Goal: Task Accomplishment & Management: Use online tool/utility

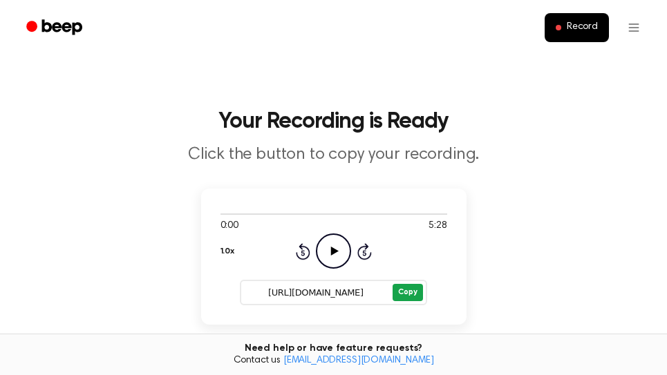
click at [415, 290] on button "Copy" at bounding box center [408, 292] width 30 height 17
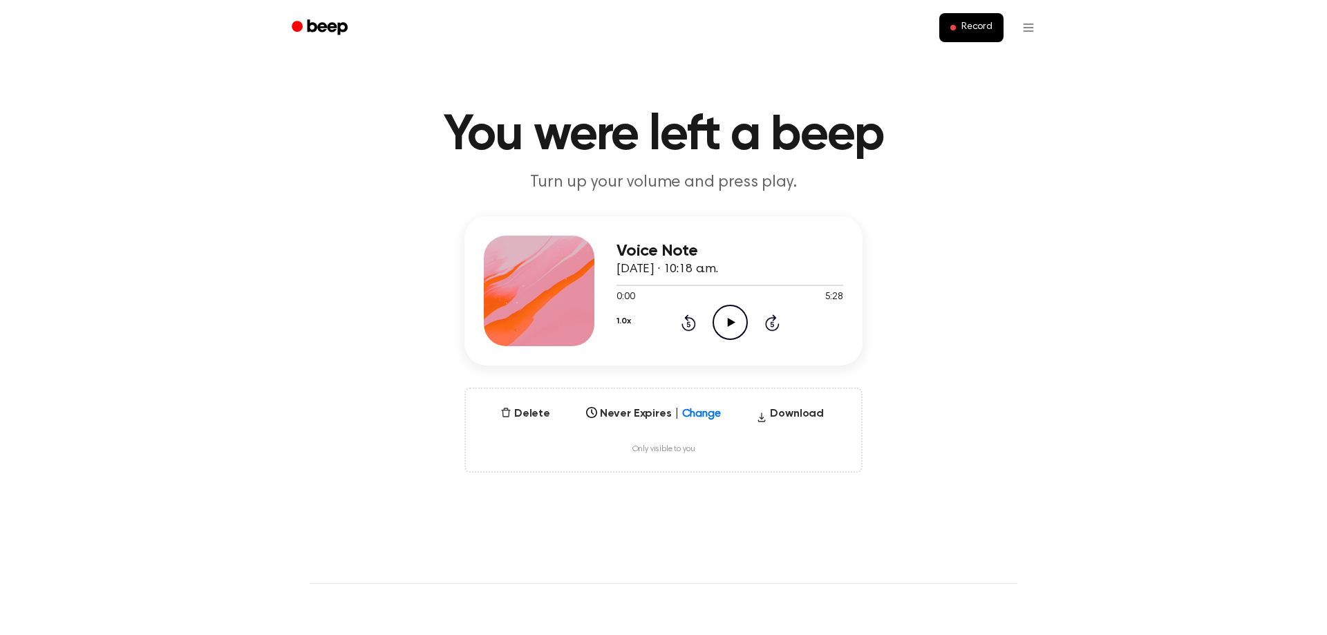
drag, startPoint x: 730, startPoint y: 314, endPoint x: 795, endPoint y: 348, distance: 73.6
click at [731, 315] on icon "Play Audio" at bounding box center [730, 322] width 35 height 35
click at [836, 285] on div at bounding box center [729, 285] width 227 height 1
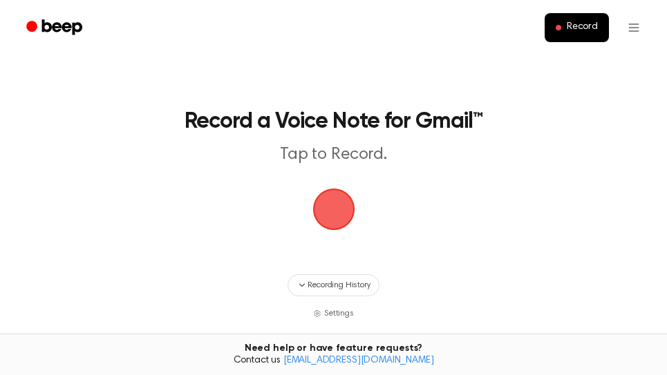
drag, startPoint x: 329, startPoint y: 216, endPoint x: 395, endPoint y: 190, distance: 71.4
click at [332, 215] on span "button" at bounding box center [333, 209] width 39 height 39
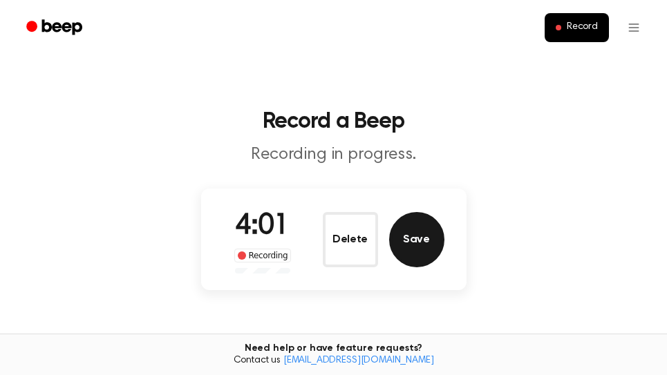
click at [432, 245] on button "Save" at bounding box center [416, 239] width 55 height 55
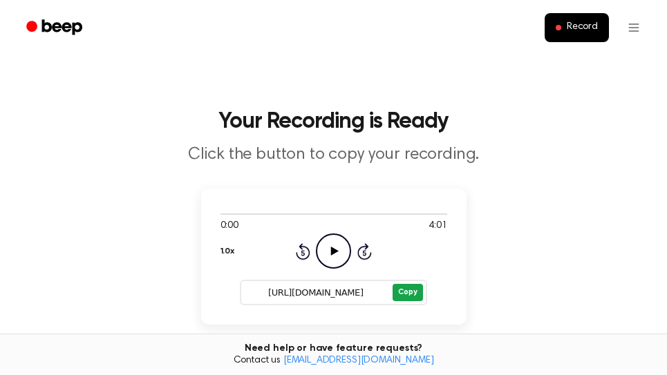
click at [412, 299] on button "Copy" at bounding box center [408, 292] width 30 height 17
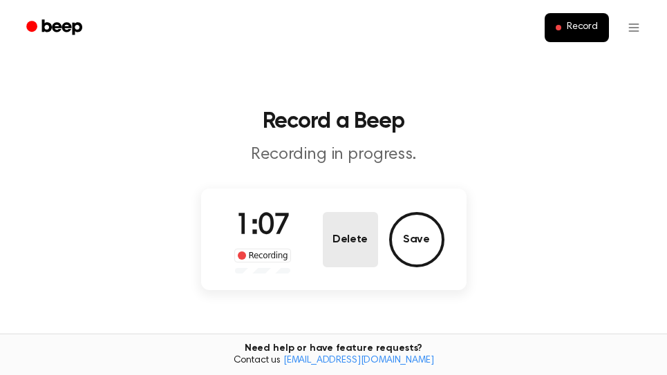
click at [357, 244] on button "Delete" at bounding box center [350, 239] width 55 height 55
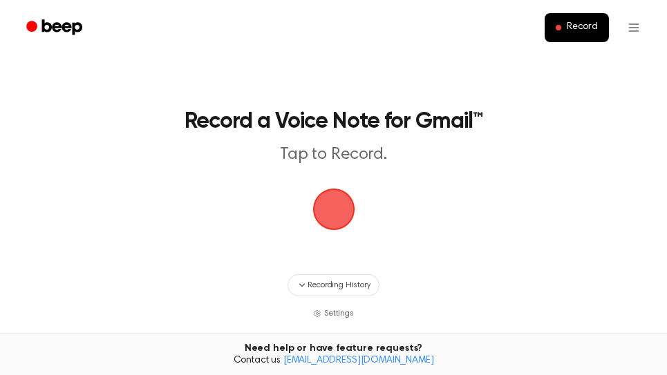
click at [341, 220] on span "button" at bounding box center [333, 209] width 39 height 39
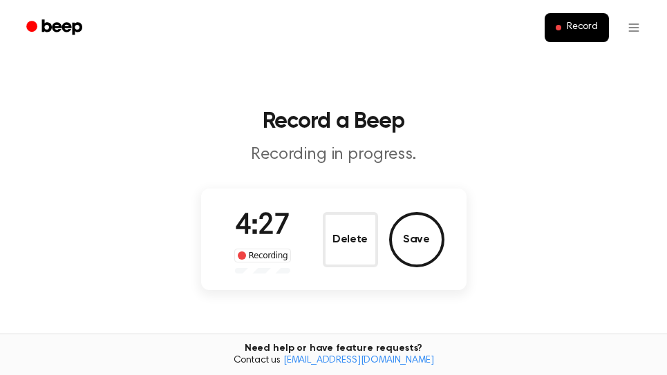
click at [414, 245] on button "Save" at bounding box center [416, 239] width 55 height 55
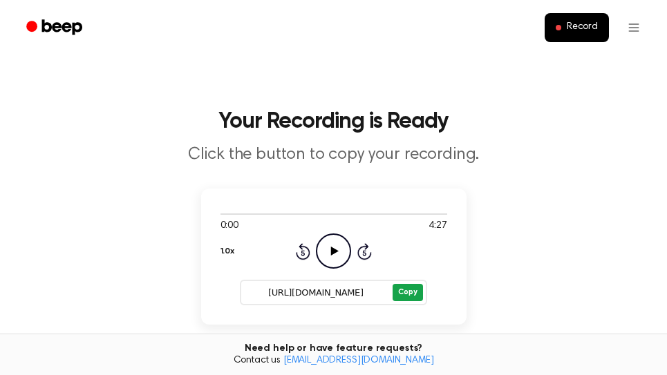
click at [408, 294] on button "Copy" at bounding box center [408, 292] width 30 height 17
